Goal: Find specific page/section: Find specific page/section

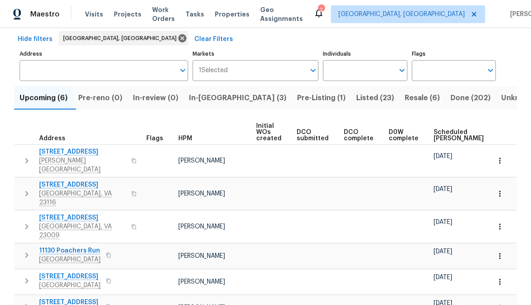
scroll to position [40, 0]
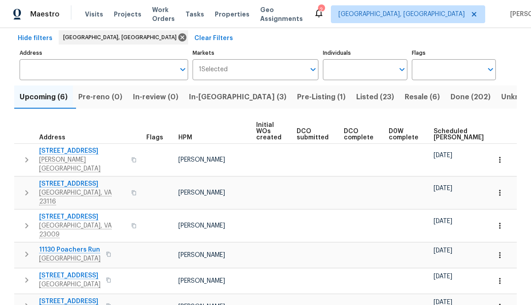
click at [356, 97] on span "Listed (23)" at bounding box center [375, 97] width 38 height 12
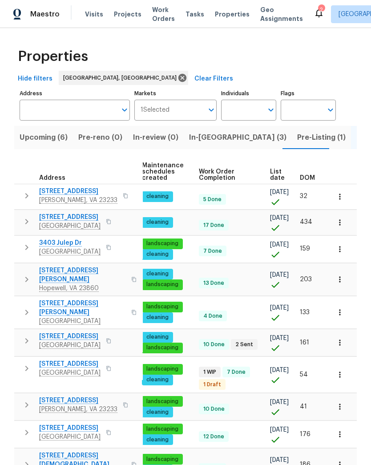
scroll to position [0, 114]
click at [309, 181] on span "DOM" at bounding box center [307, 178] width 15 height 6
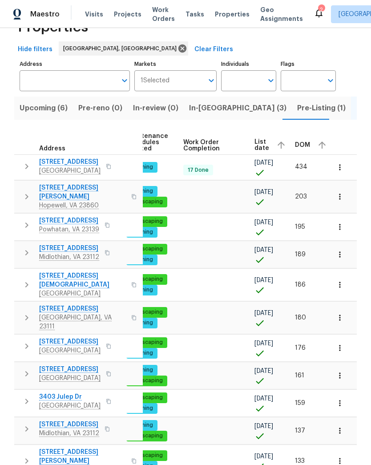
scroll to position [21, 0]
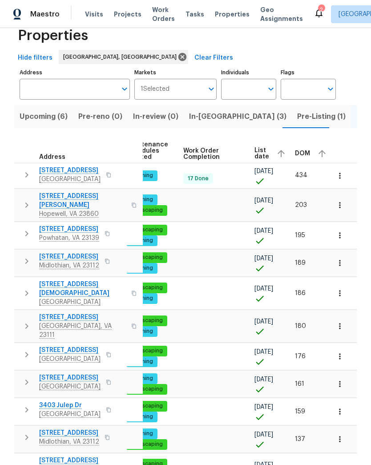
click at [300, 155] on span "DOM" at bounding box center [302, 153] width 15 height 6
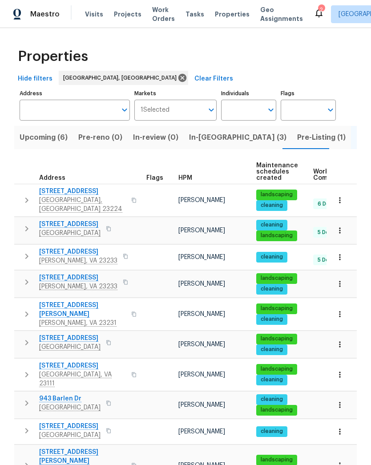
click at [129, 199] on button "button" at bounding box center [134, 199] width 11 height 21
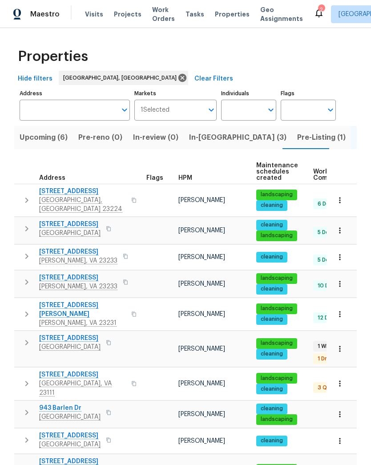
click at [109, 226] on icon "button" at bounding box center [108, 228] width 4 height 5
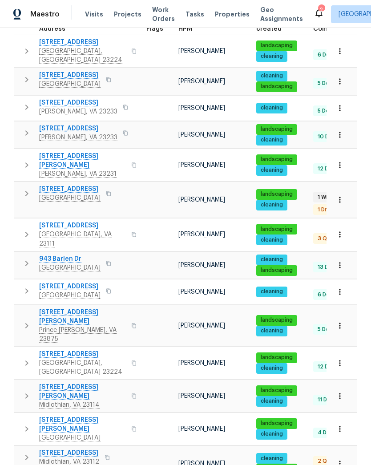
scroll to position [151, 0]
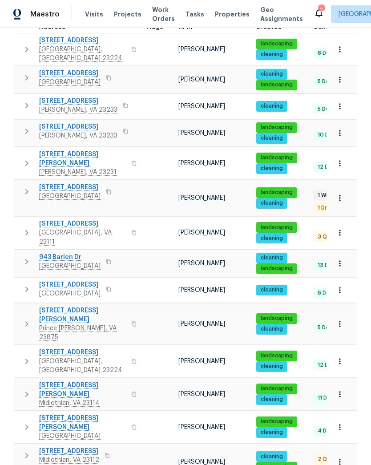
click at [132, 161] on icon "button" at bounding box center [134, 163] width 4 height 5
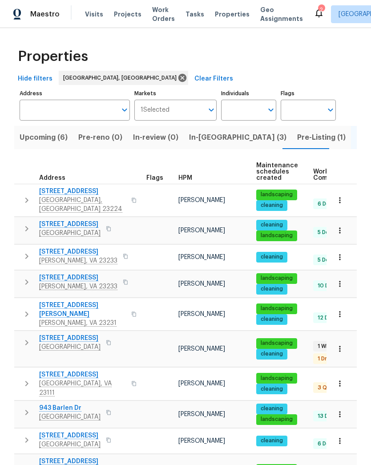
scroll to position [0, 0]
